Goal: Check status: Check status

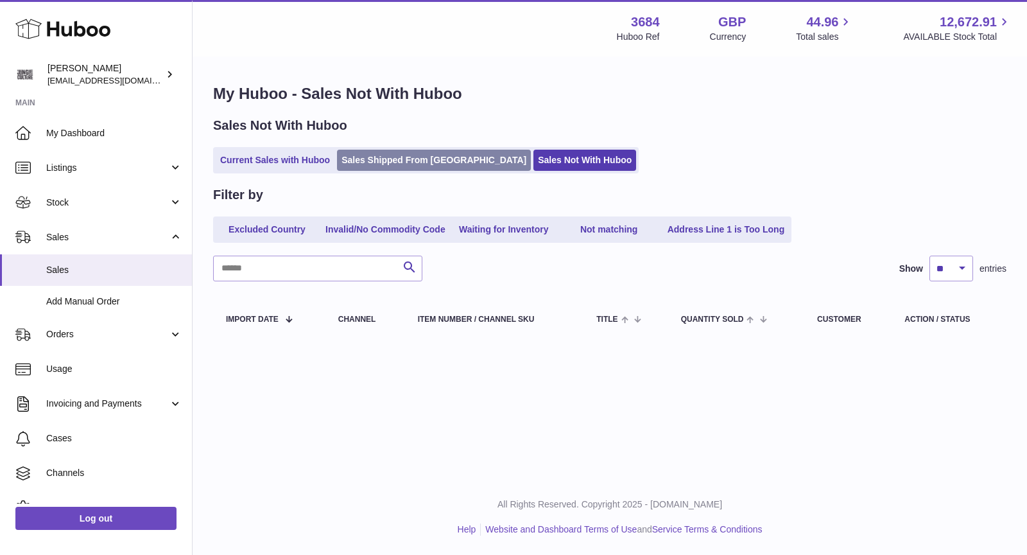
click at [425, 159] on link "Sales Shipped From [GEOGRAPHIC_DATA]" at bounding box center [434, 160] width 194 height 21
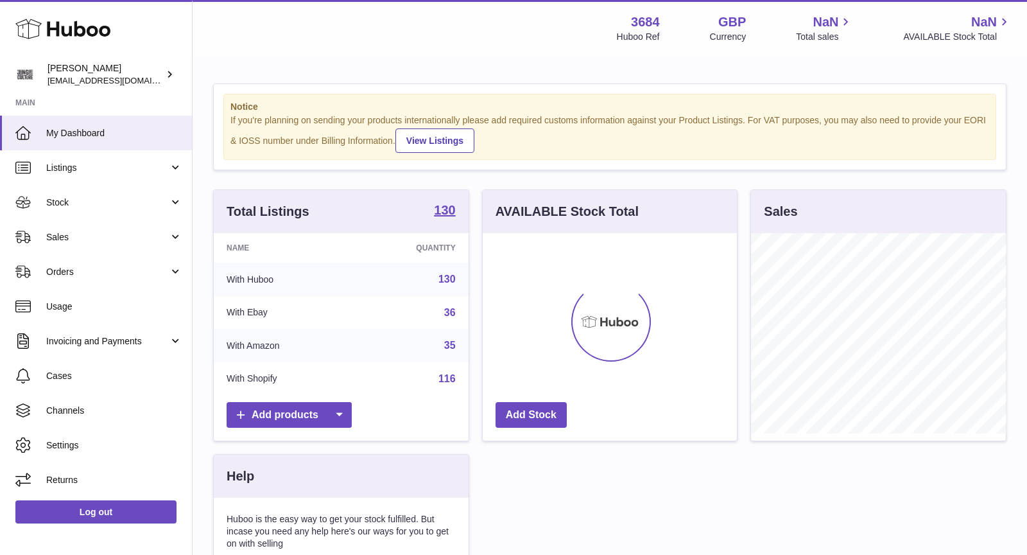
scroll to position [200, 255]
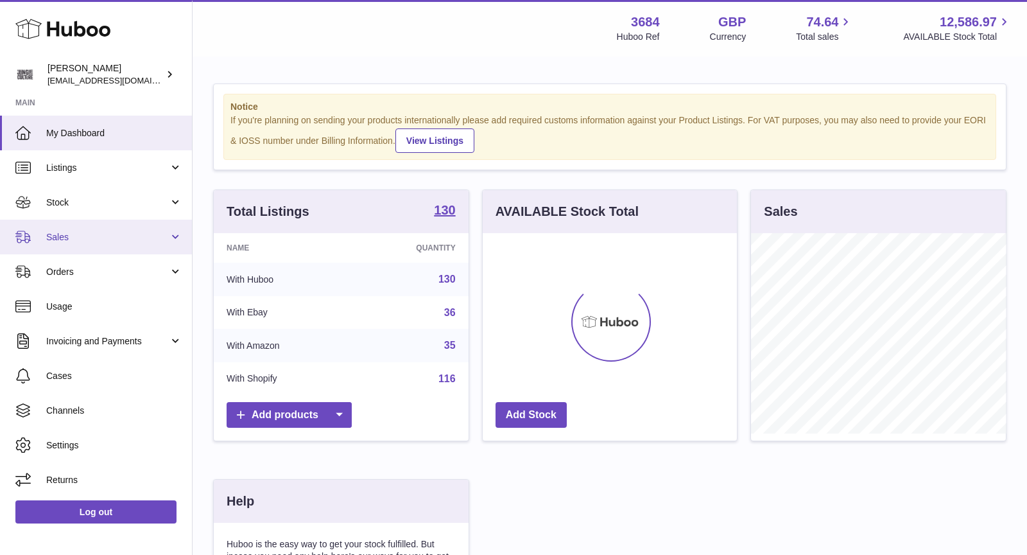
click at [85, 232] on span "Sales" at bounding box center [107, 237] width 123 height 12
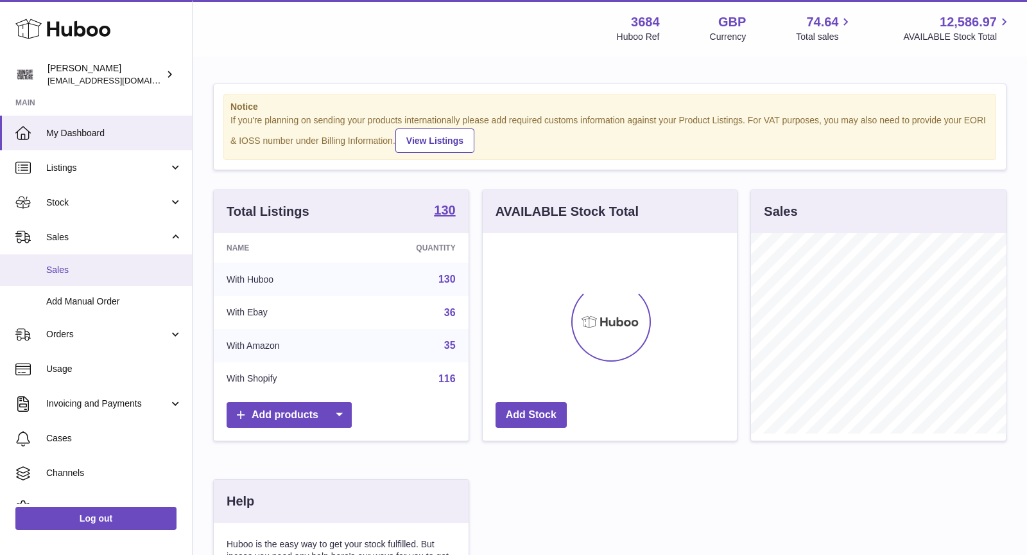
click at [86, 262] on link "Sales" at bounding box center [96, 269] width 192 height 31
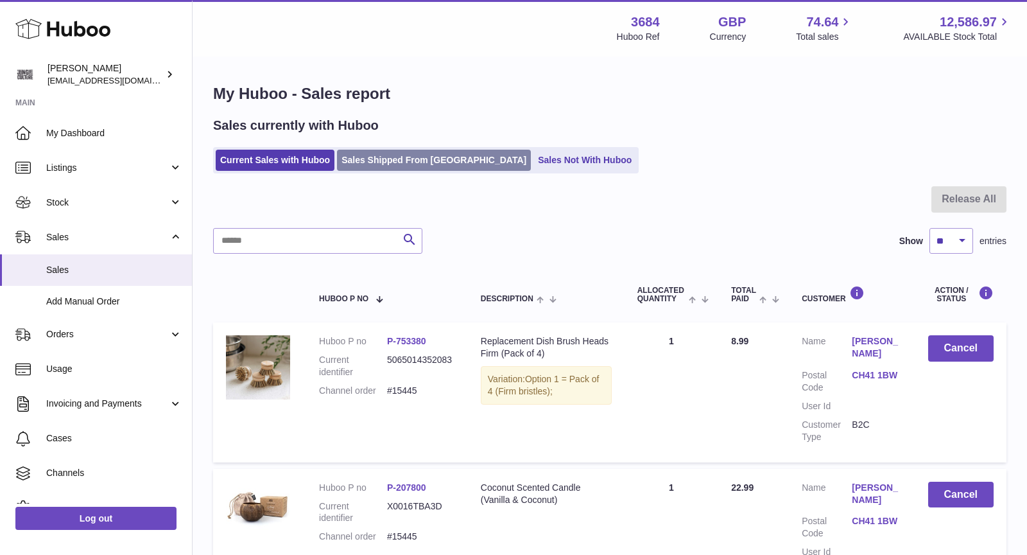
click at [401, 164] on link "Sales Shipped From [GEOGRAPHIC_DATA]" at bounding box center [434, 160] width 194 height 21
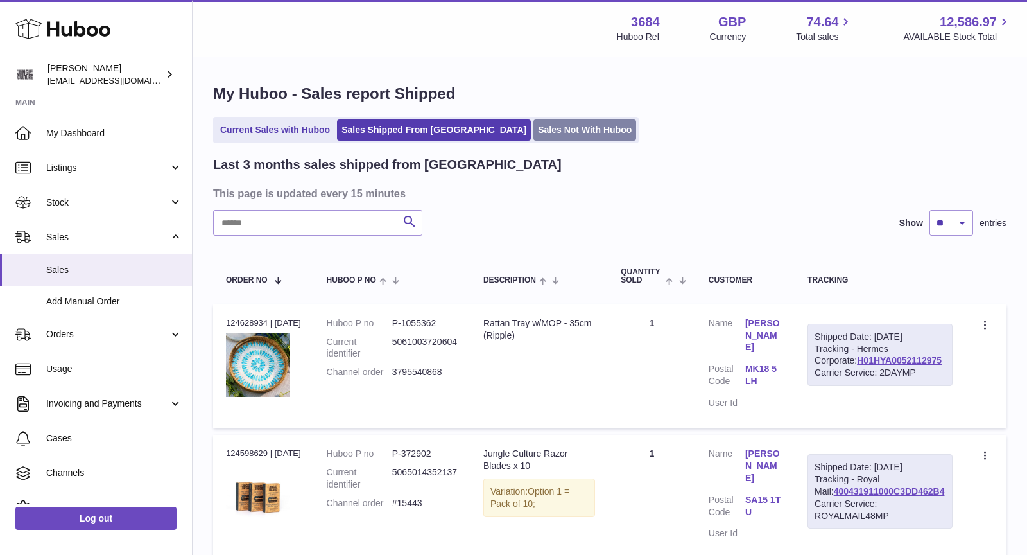
click at [552, 129] on link "Sales Not With Huboo" at bounding box center [584, 129] width 103 height 21
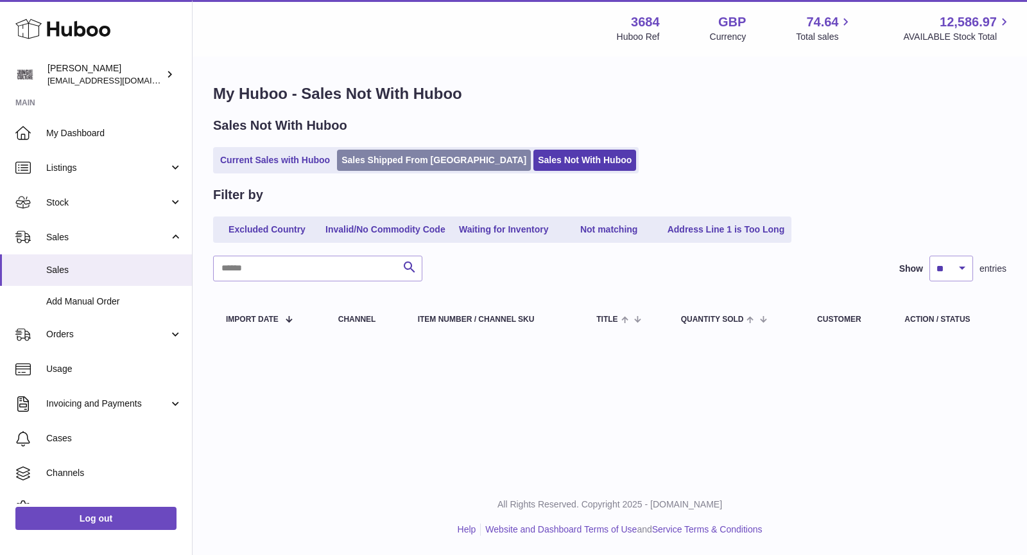
click at [377, 167] on link "Sales Shipped From [GEOGRAPHIC_DATA]" at bounding box center [434, 160] width 194 height 21
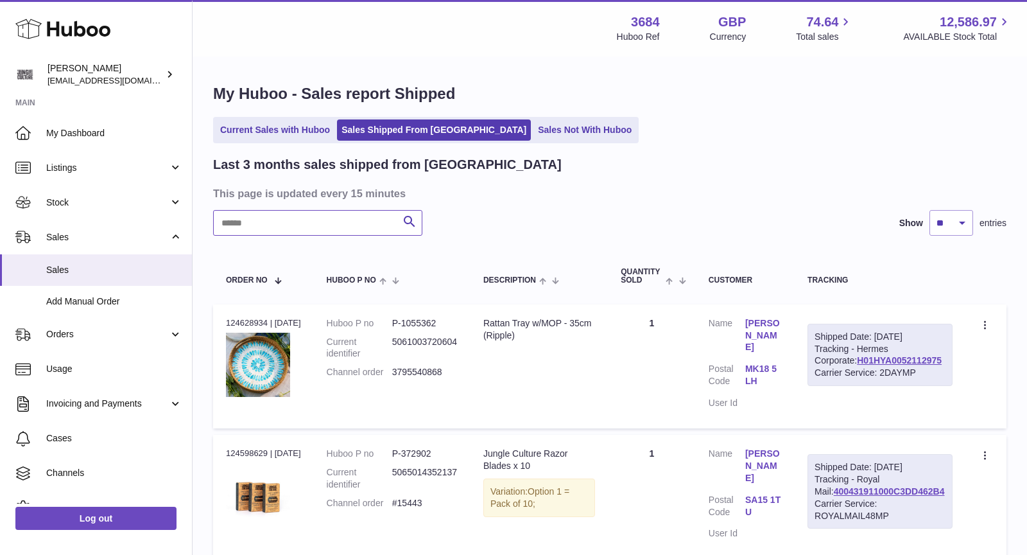
click at [358, 217] on input "text" at bounding box center [317, 223] width 209 height 26
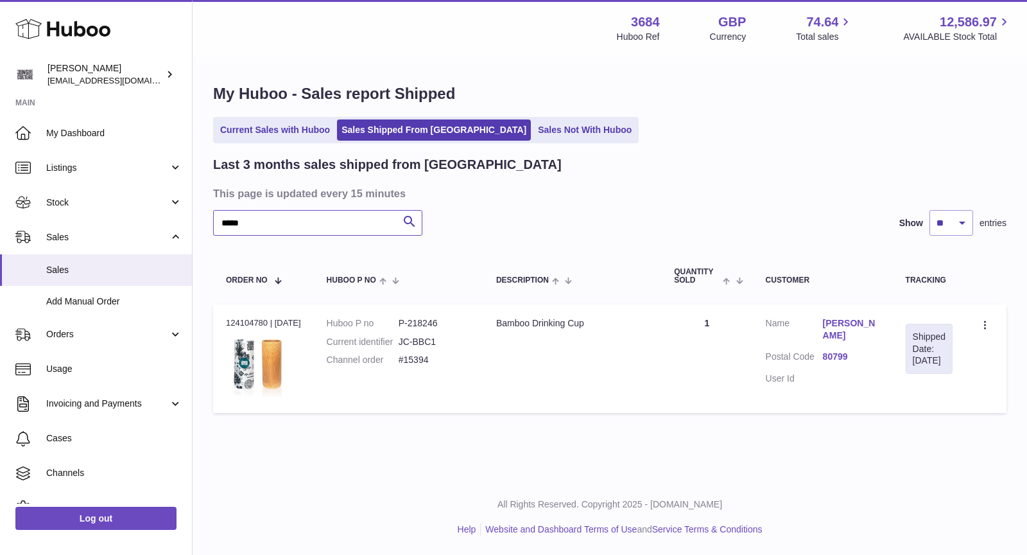
drag, startPoint x: 302, startPoint y: 229, endPoint x: 194, endPoint y: 216, distance: 108.7
click at [194, 216] on div "My Huboo - Sales report Shipped Current Sales with Huboo Sales Shipped From Hub…" at bounding box center [610, 251] width 834 height 387
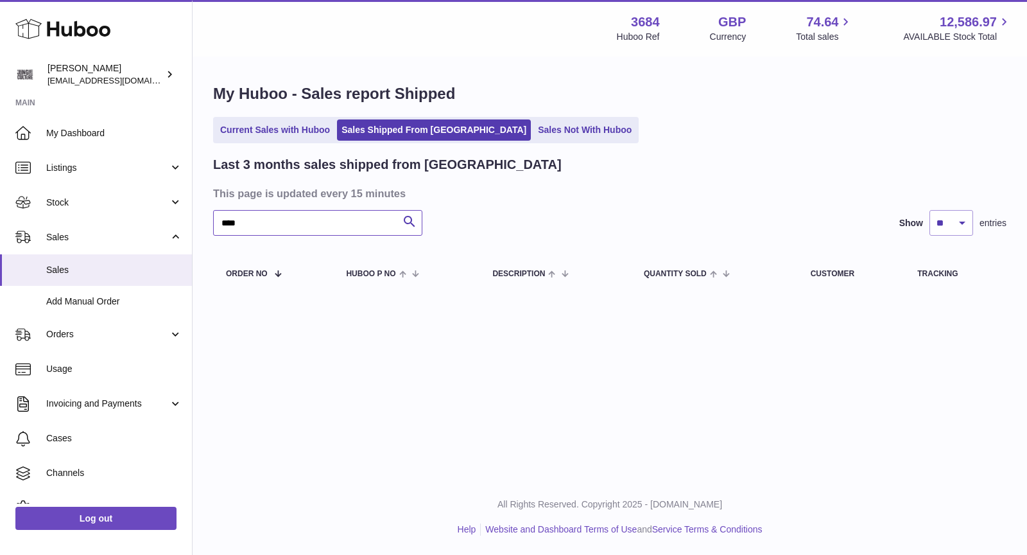
type input "****"
click at [286, 123] on link "Current Sales with Huboo" at bounding box center [275, 129] width 119 height 21
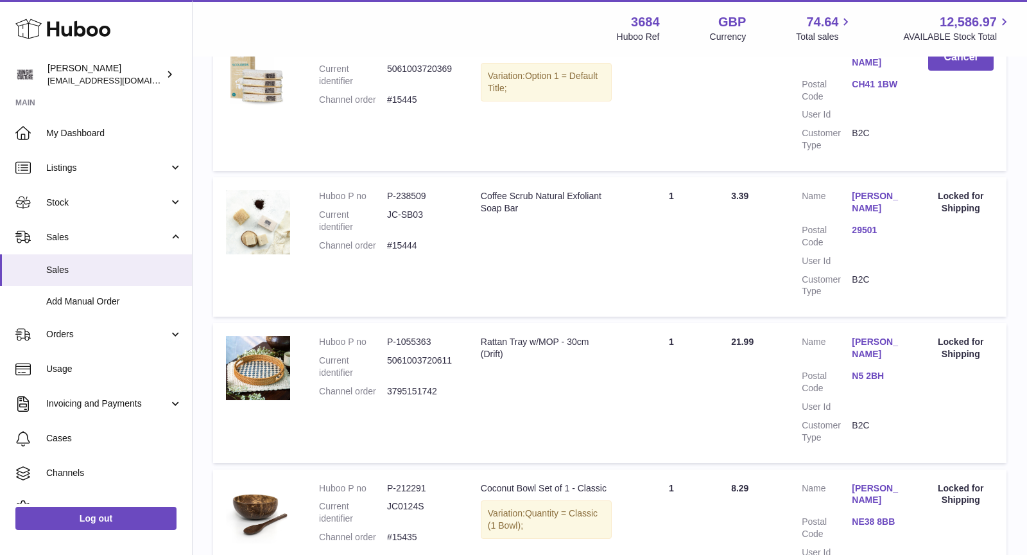
scroll to position [245, 0]
